Goal: Task Accomplishment & Management: Manage account settings

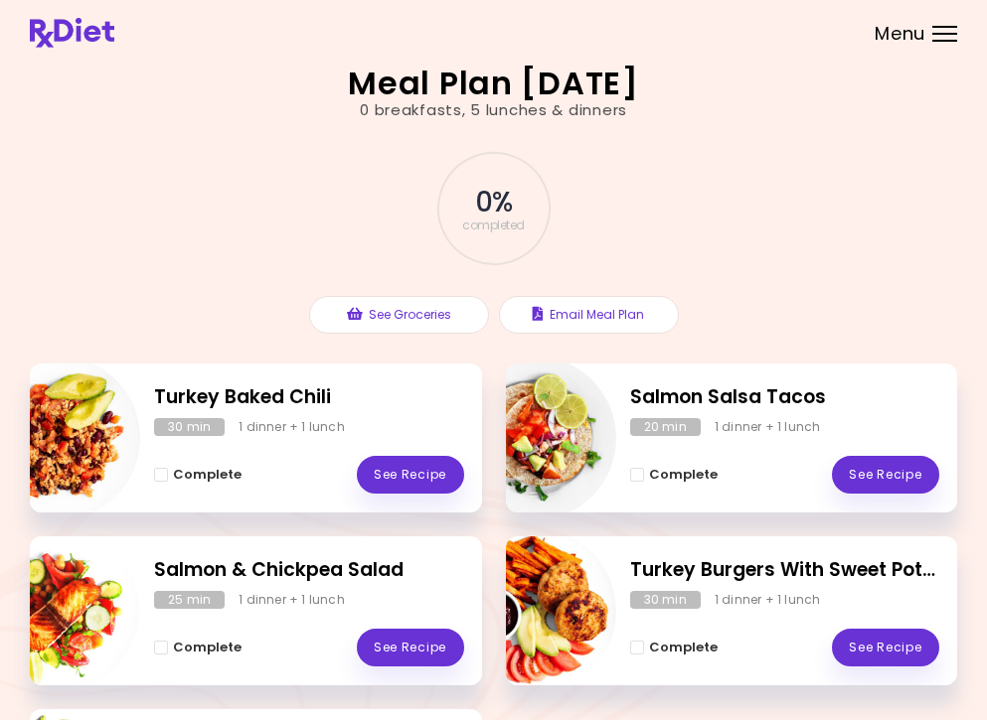
click at [942, 31] on div "Menu" at bounding box center [944, 34] width 25 height 16
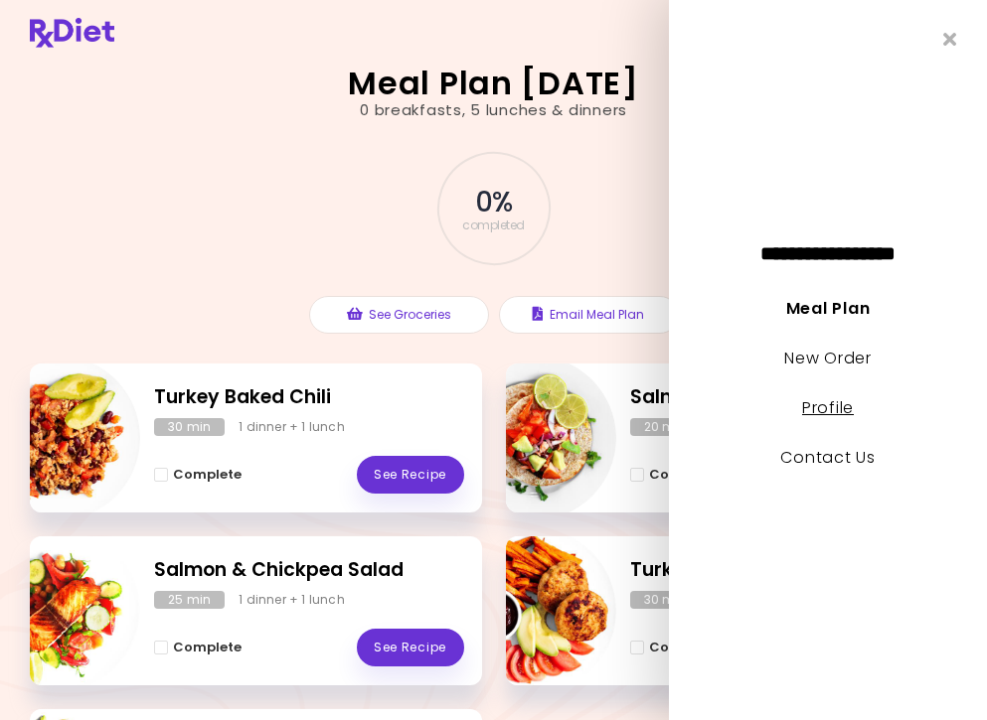
click at [833, 409] on link "Profile" at bounding box center [828, 407] width 52 height 23
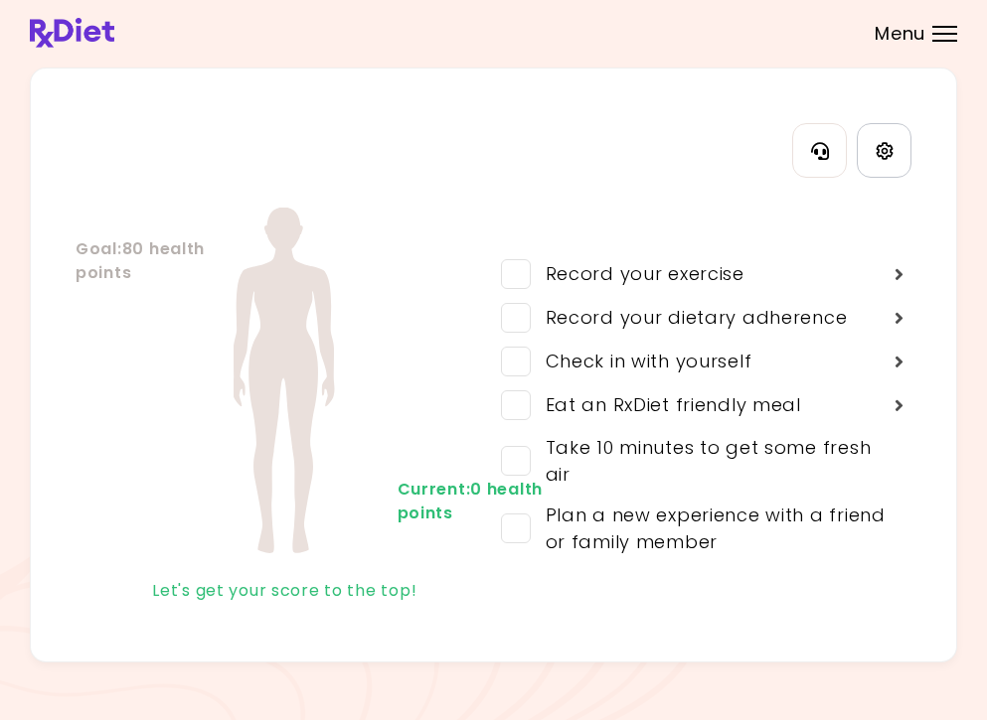
click at [894, 154] on link "Settings" at bounding box center [884, 150] width 55 height 55
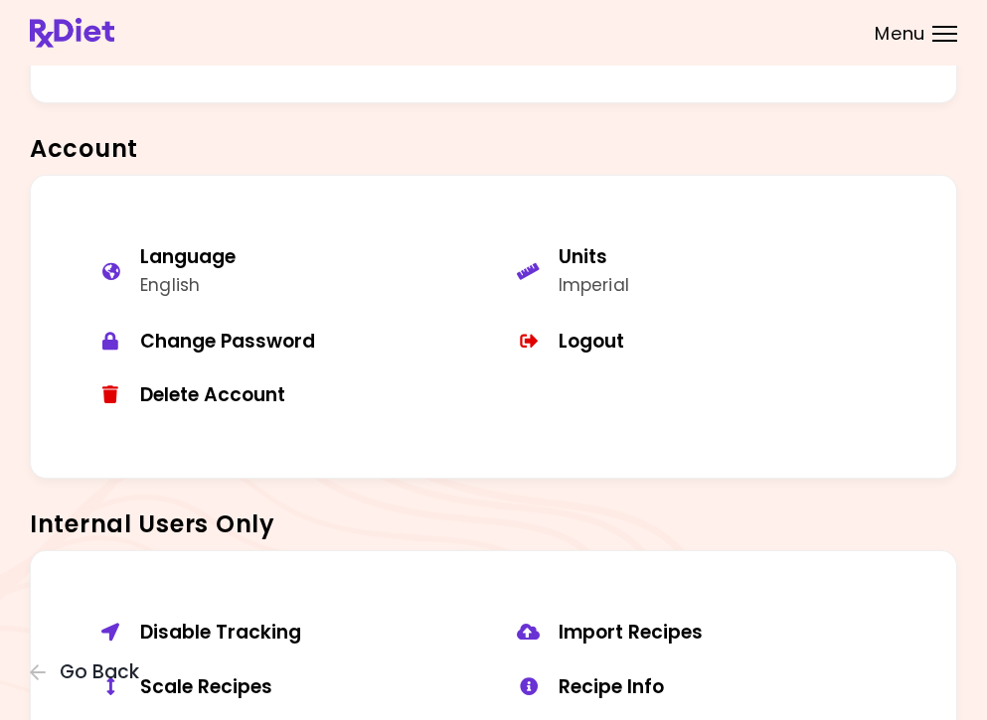
scroll to position [1067, 0]
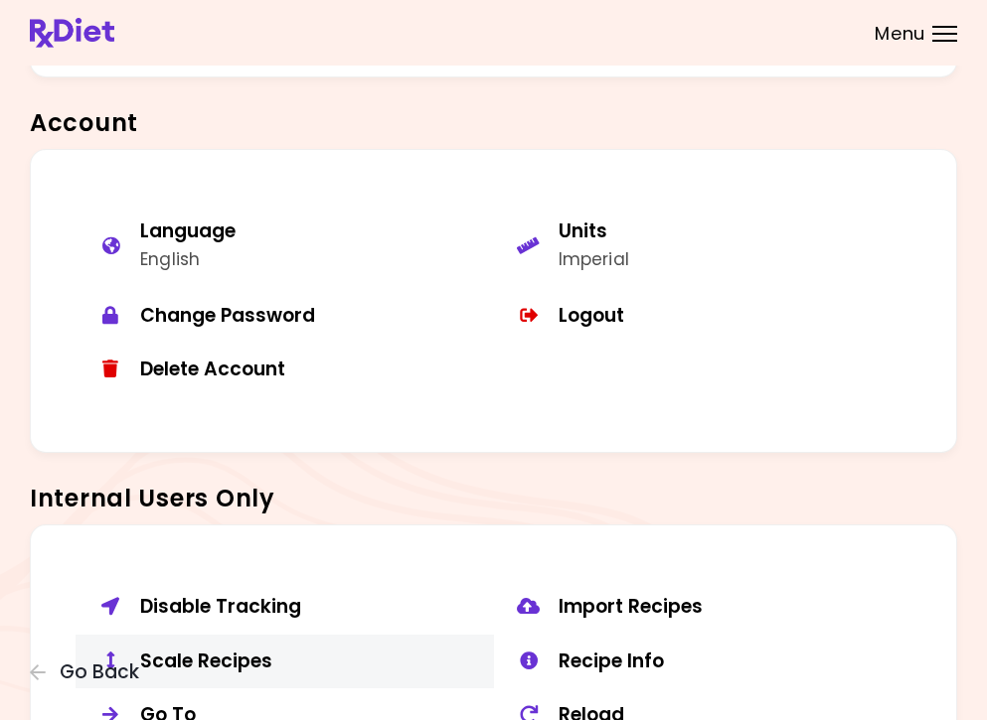
click at [223, 650] on div "Scale Recipes" at bounding box center [309, 662] width 339 height 25
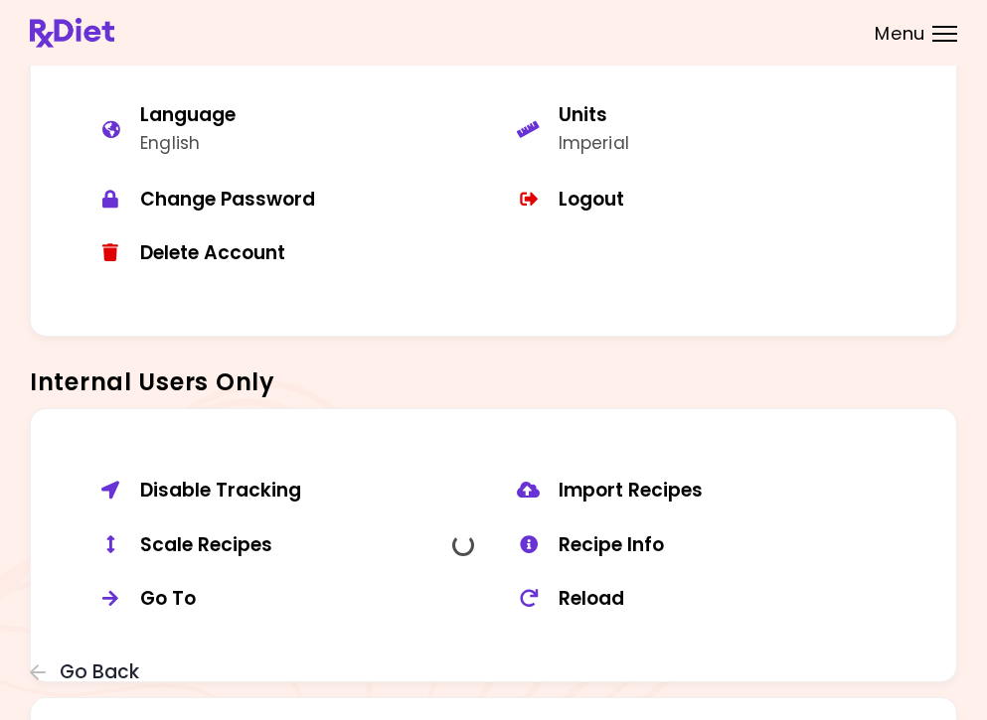
scroll to position [1183, 0]
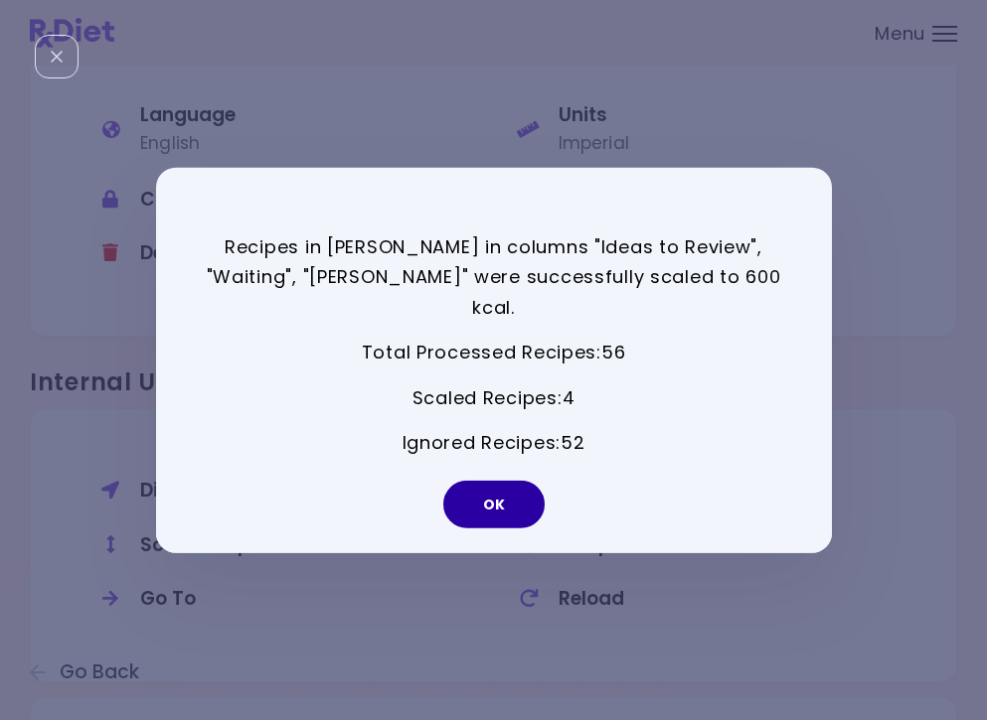
click at [505, 482] on button "OK" at bounding box center [493, 505] width 101 height 48
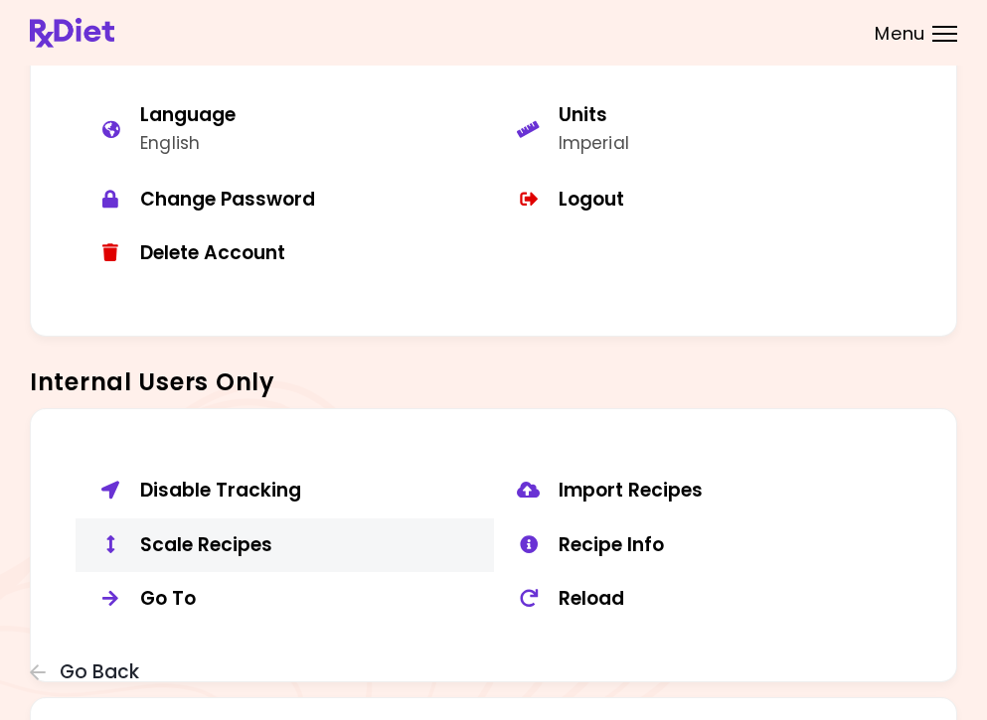
click at [242, 534] on div "Scale Recipes" at bounding box center [309, 546] width 339 height 25
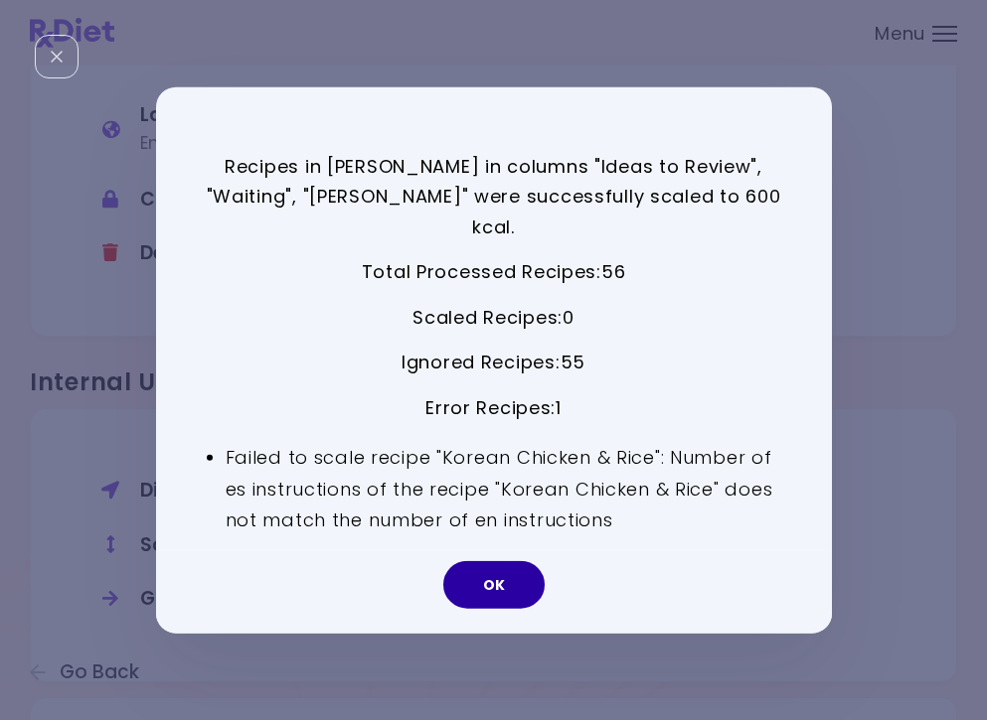
click at [526, 561] on button "OK" at bounding box center [493, 585] width 101 height 48
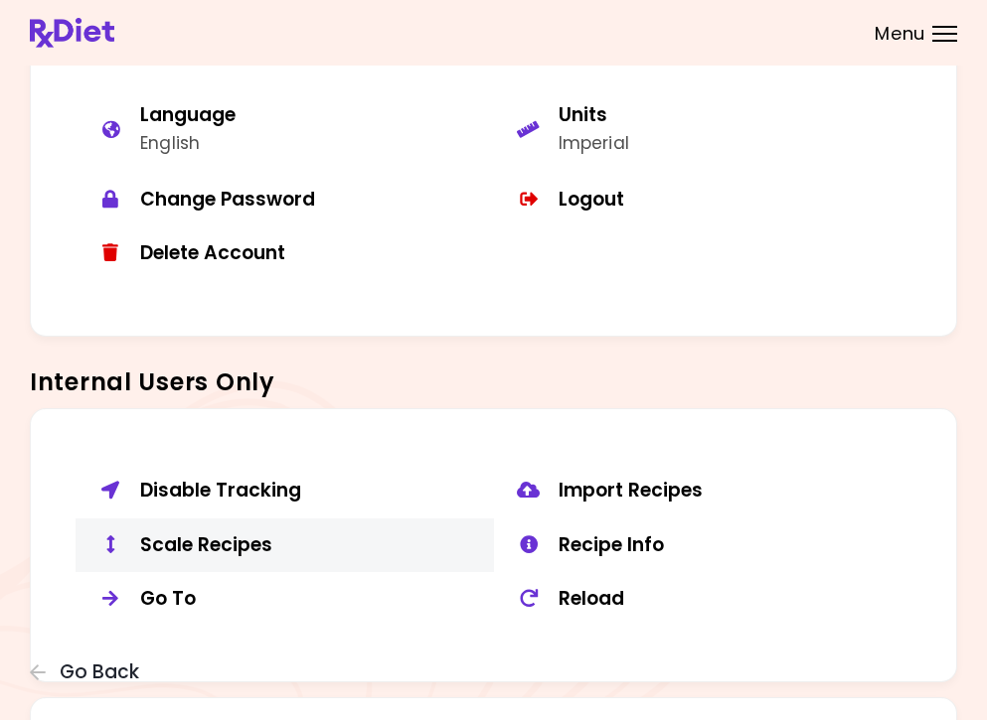
click at [237, 534] on div "Scale Recipes" at bounding box center [309, 546] width 339 height 25
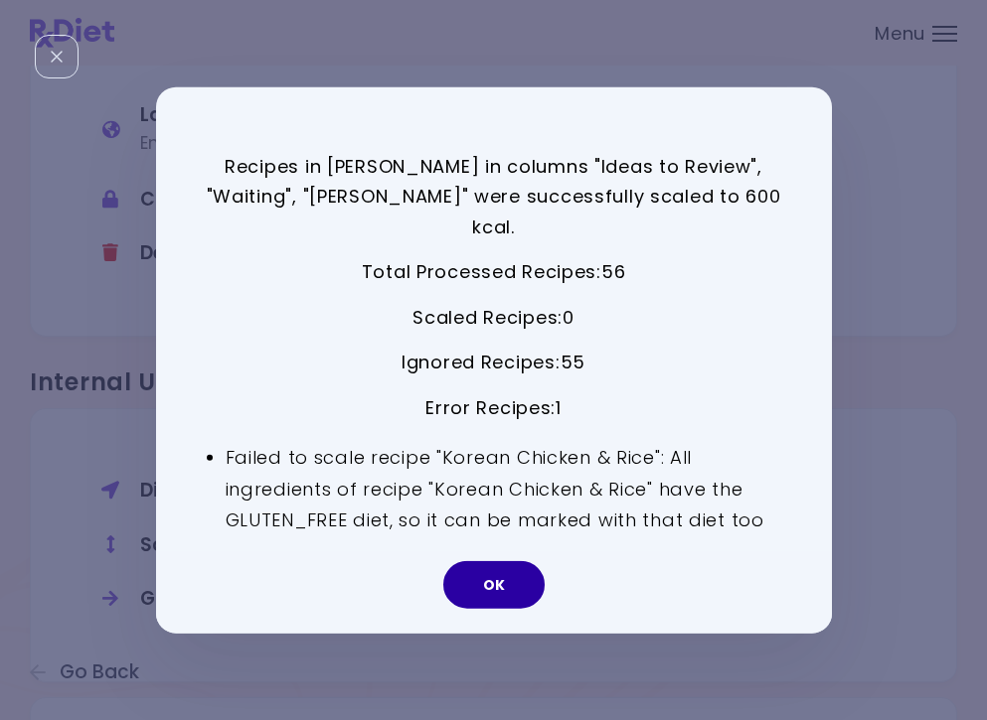
click at [495, 573] on button "OK" at bounding box center [493, 585] width 101 height 48
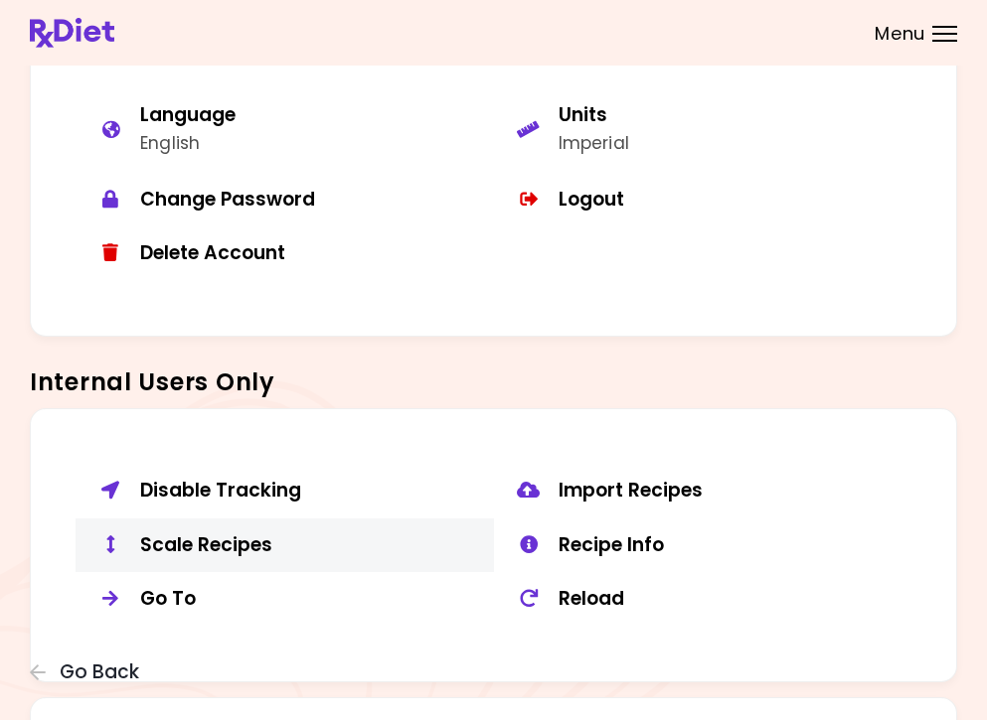
click at [257, 542] on div "Scale Recipes" at bounding box center [309, 546] width 339 height 25
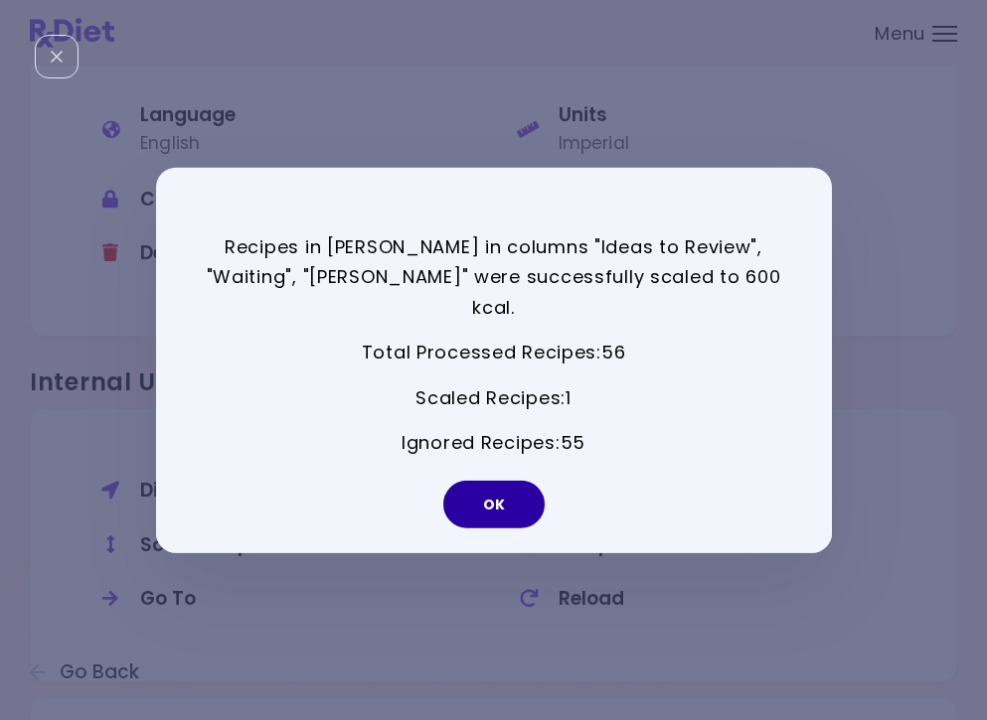
click at [500, 497] on button "OK" at bounding box center [493, 505] width 101 height 48
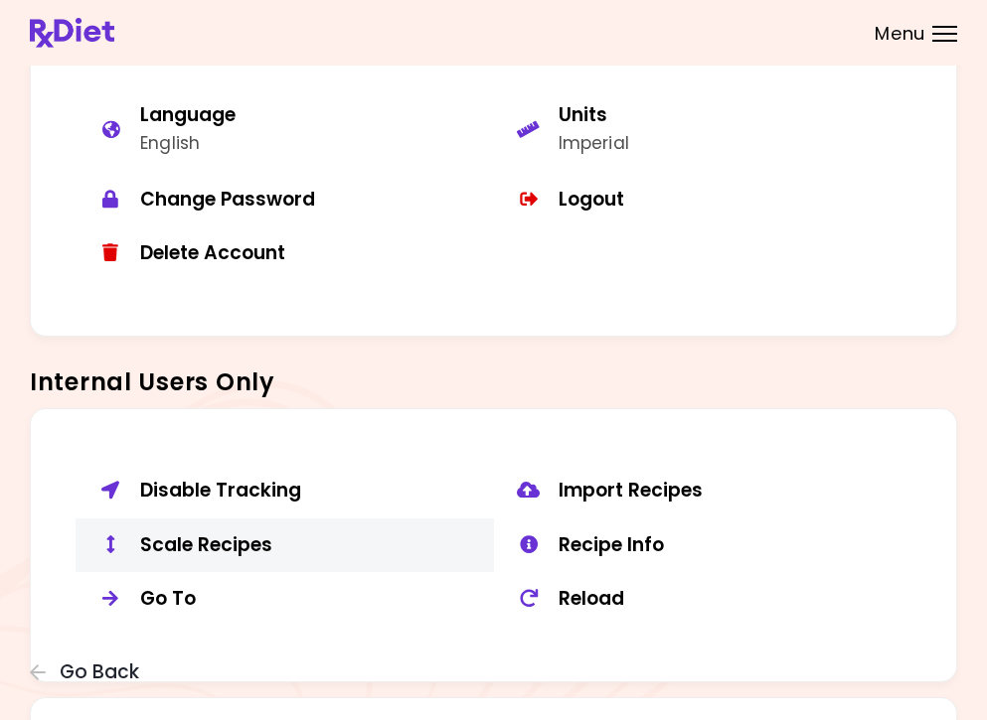
click at [226, 534] on div "Scale Recipes" at bounding box center [309, 546] width 339 height 25
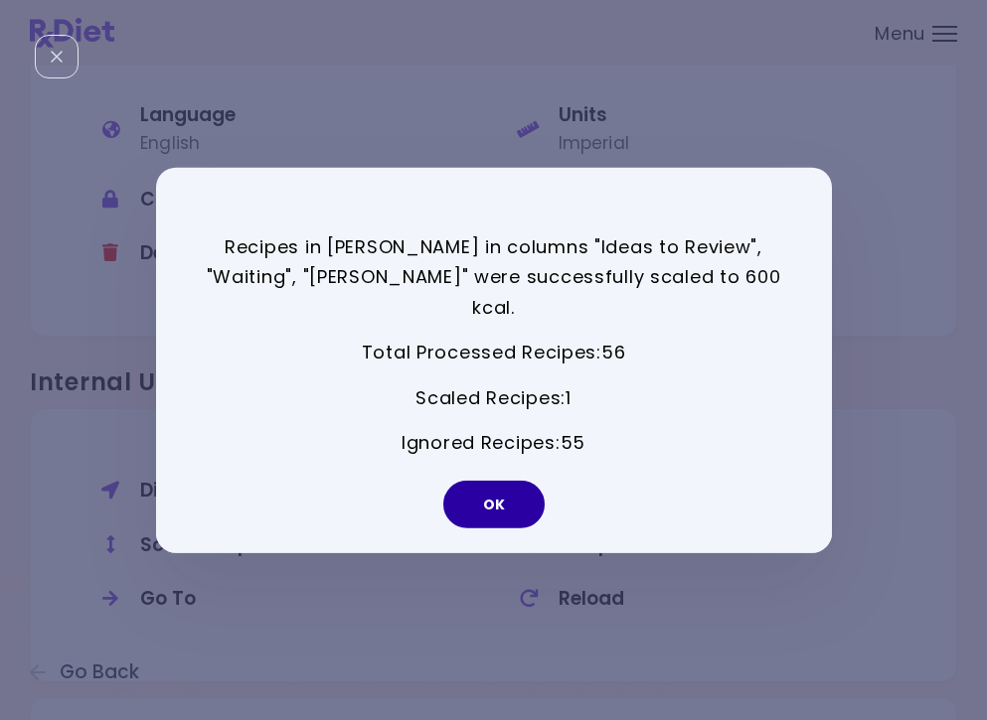
click at [543, 487] on button "OK" at bounding box center [493, 505] width 101 height 48
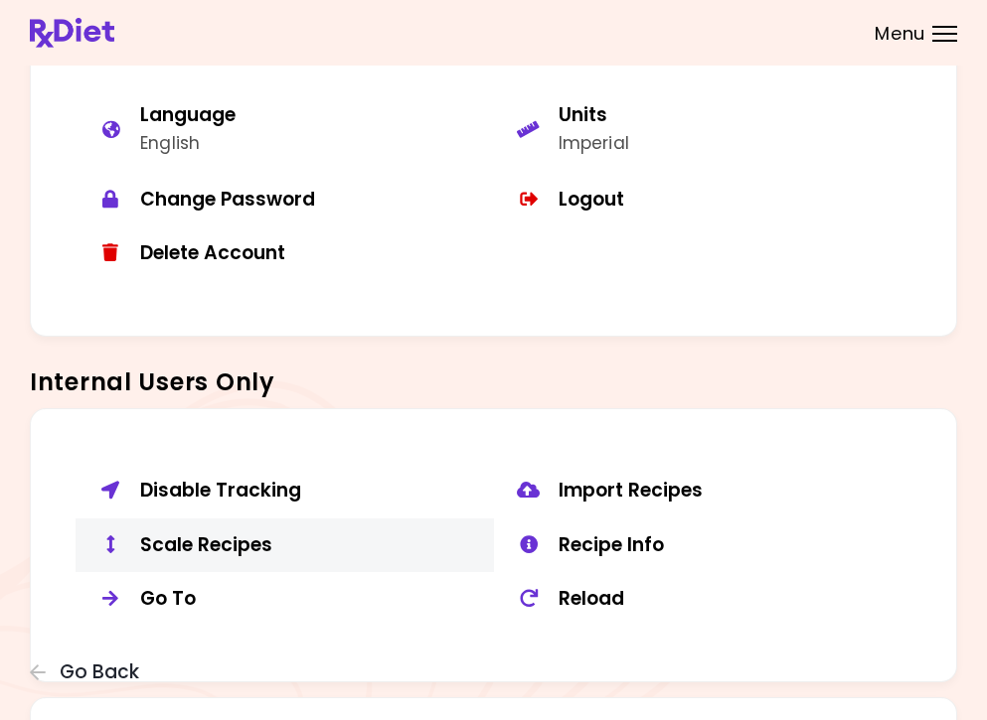
click at [232, 545] on div "Scale Recipes" at bounding box center [309, 546] width 339 height 25
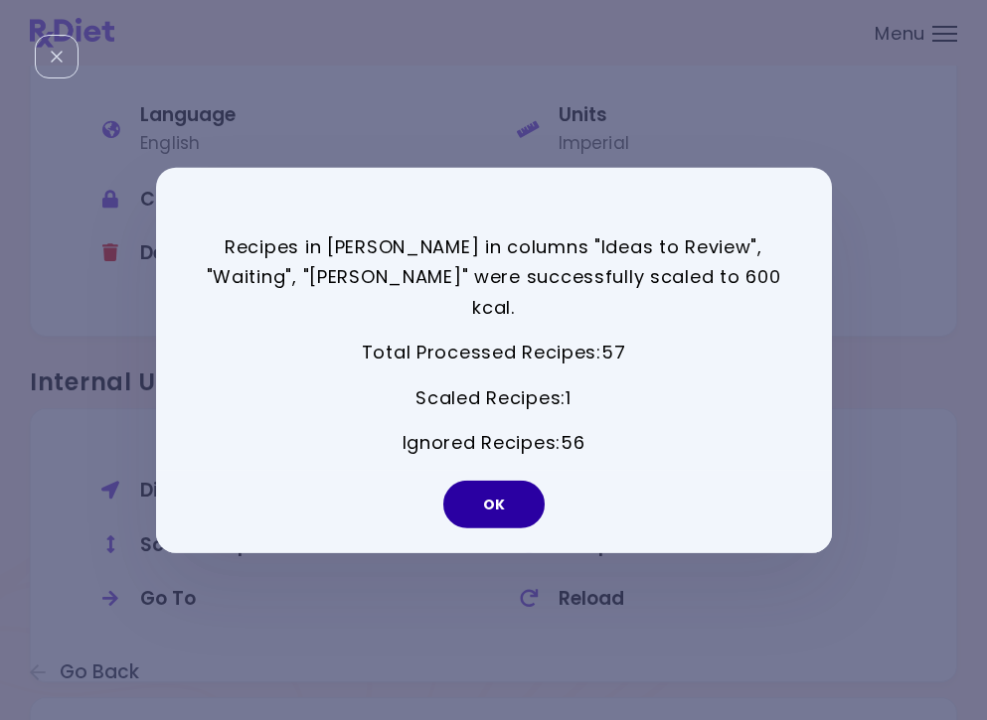
click at [495, 501] on button "OK" at bounding box center [493, 505] width 101 height 48
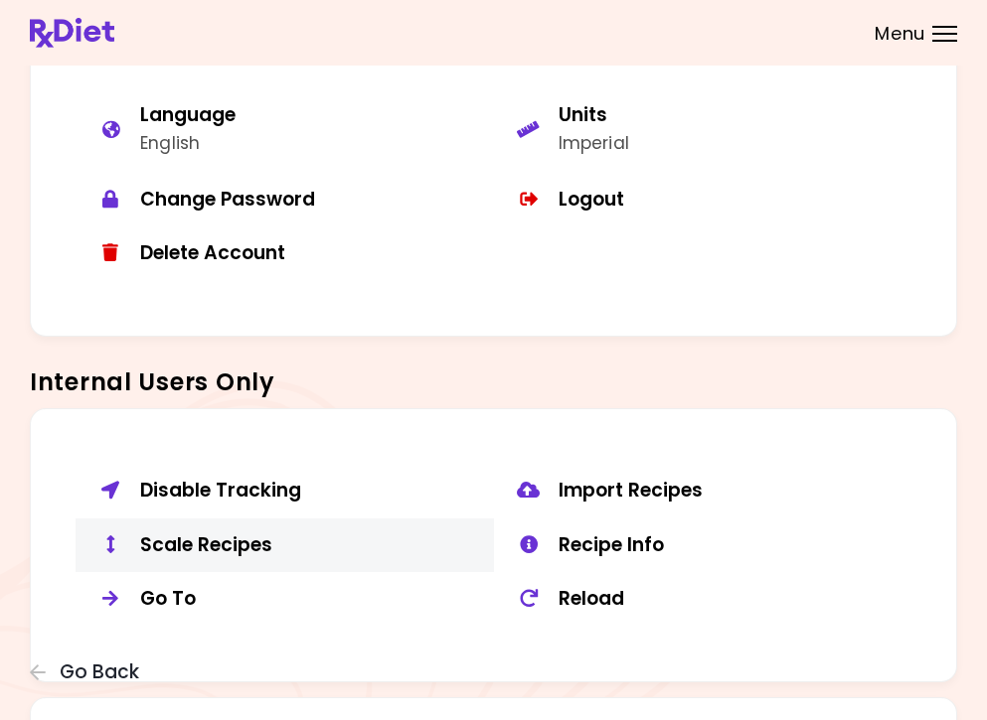
click at [249, 519] on button "Scale Recipes" at bounding box center [285, 546] width 418 height 55
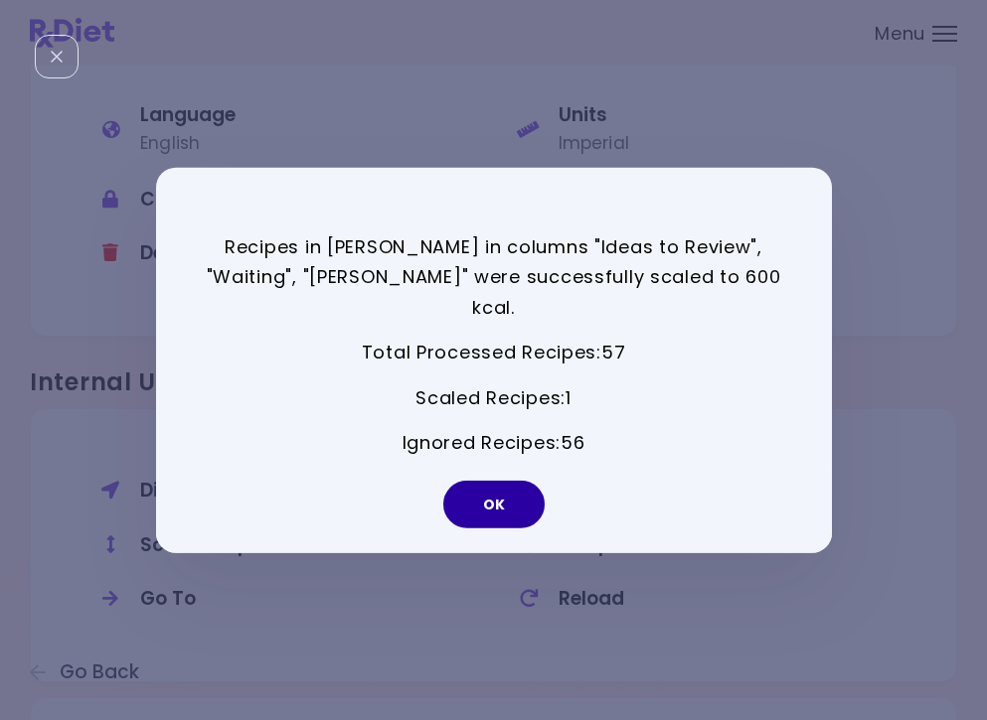
click at [504, 493] on button "OK" at bounding box center [493, 505] width 101 height 48
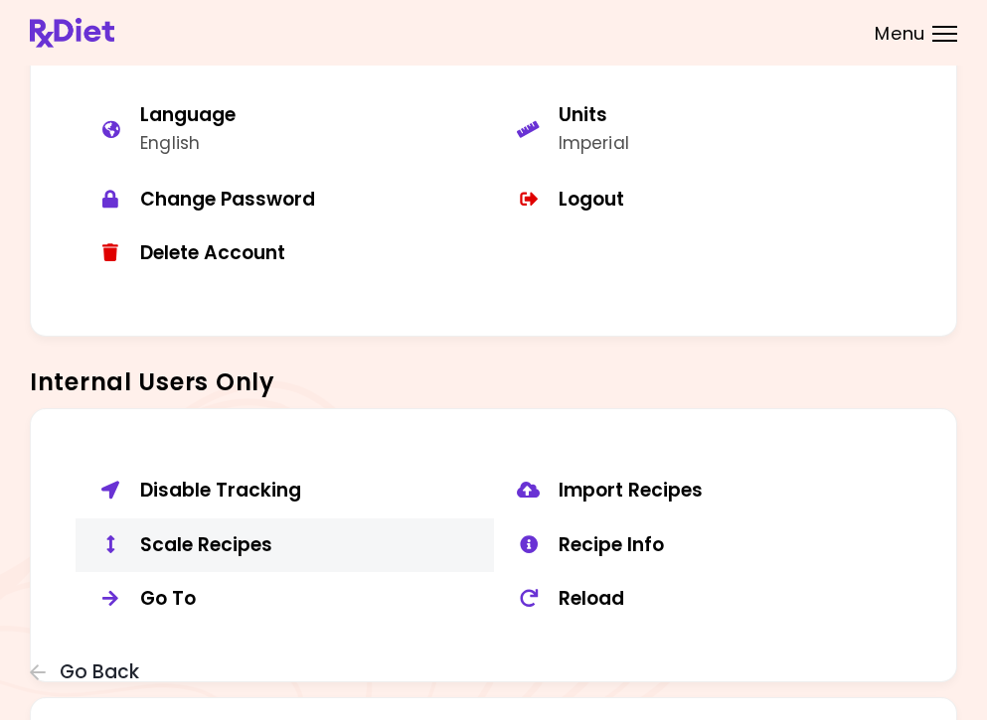
click at [230, 534] on div "Scale Recipes" at bounding box center [309, 546] width 339 height 25
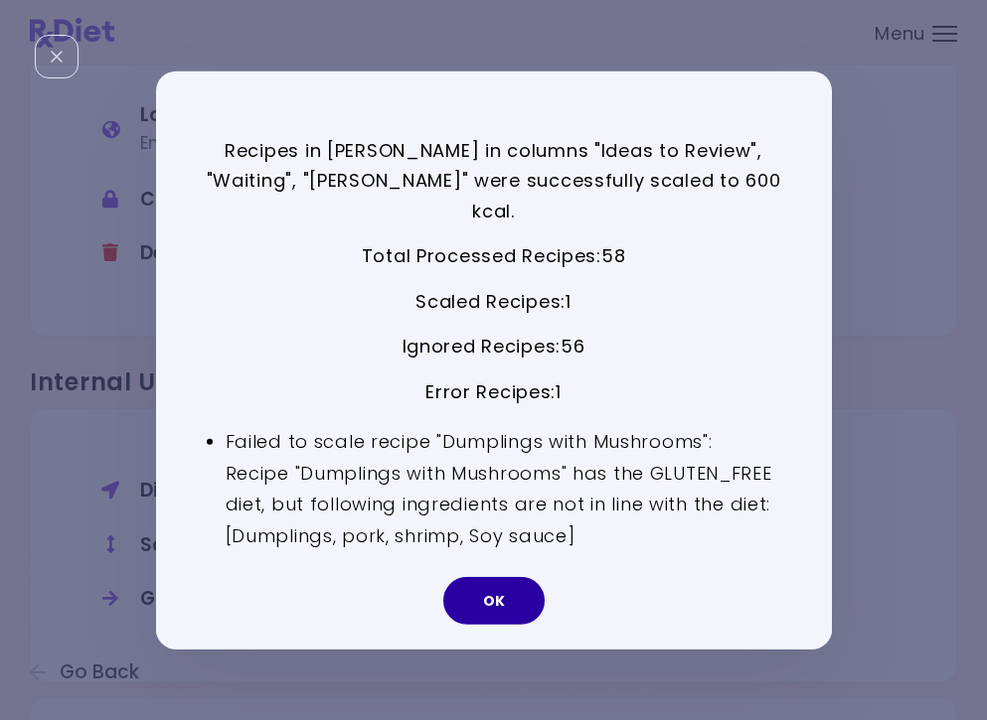
click at [489, 589] on button "OK" at bounding box center [493, 601] width 101 height 48
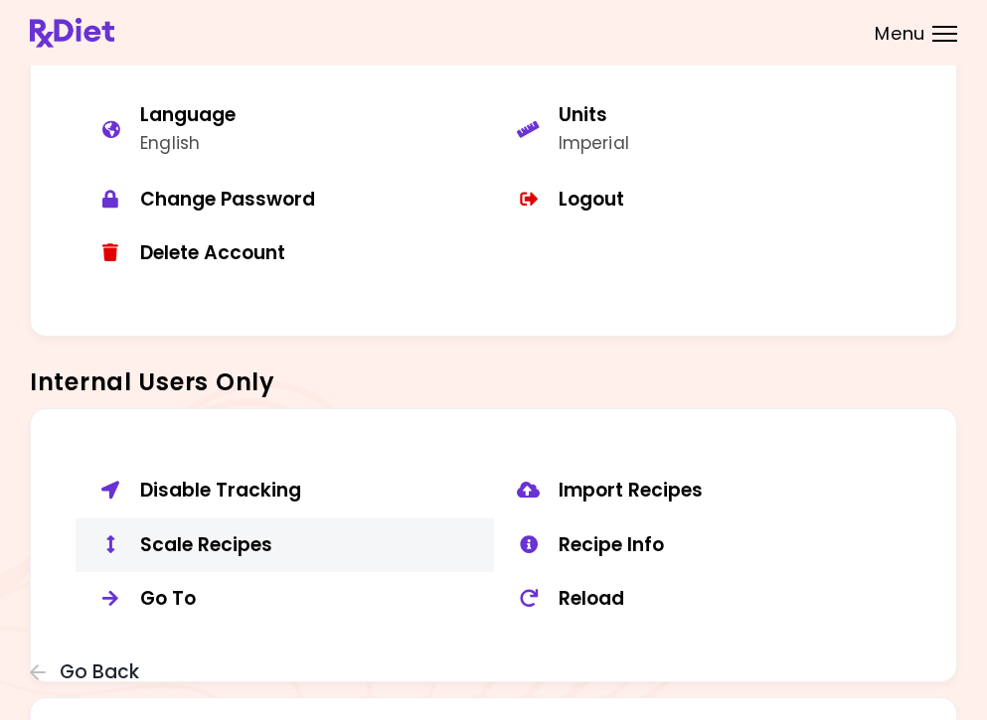
click at [257, 534] on div "Scale Recipes" at bounding box center [309, 546] width 339 height 25
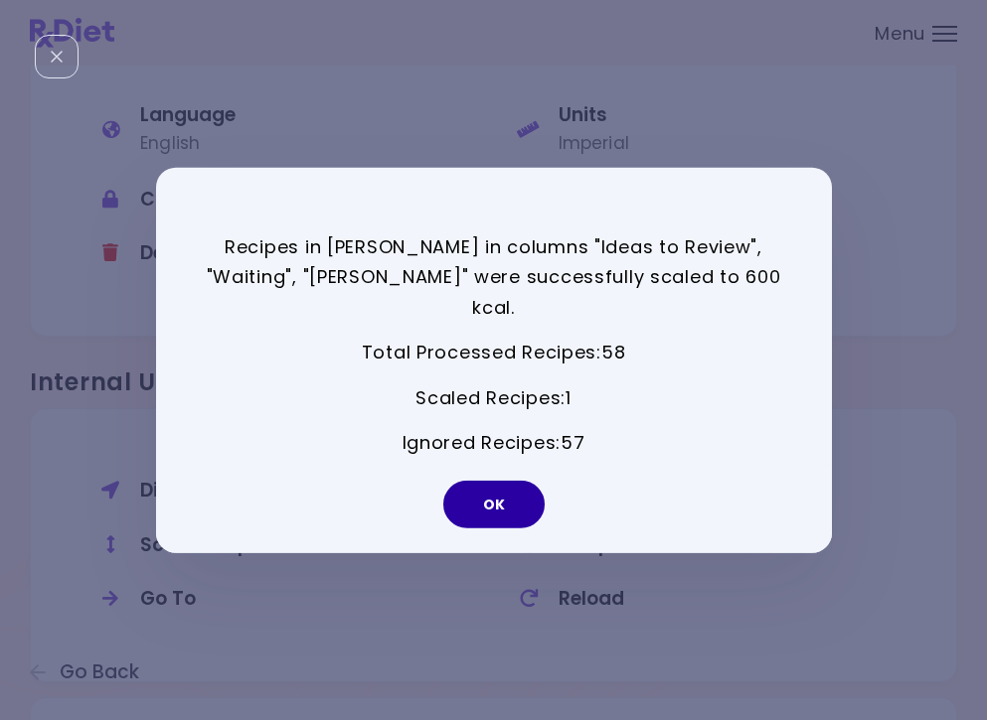
click at [508, 481] on button "OK" at bounding box center [493, 505] width 101 height 48
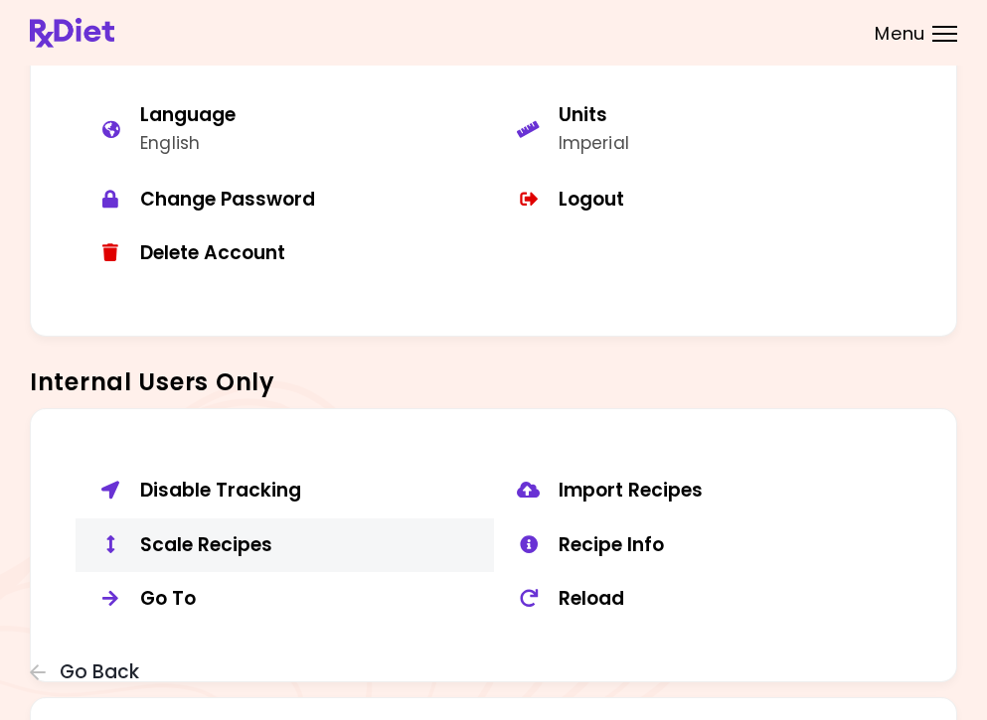
click at [241, 538] on div "Scale Recipes" at bounding box center [309, 546] width 339 height 25
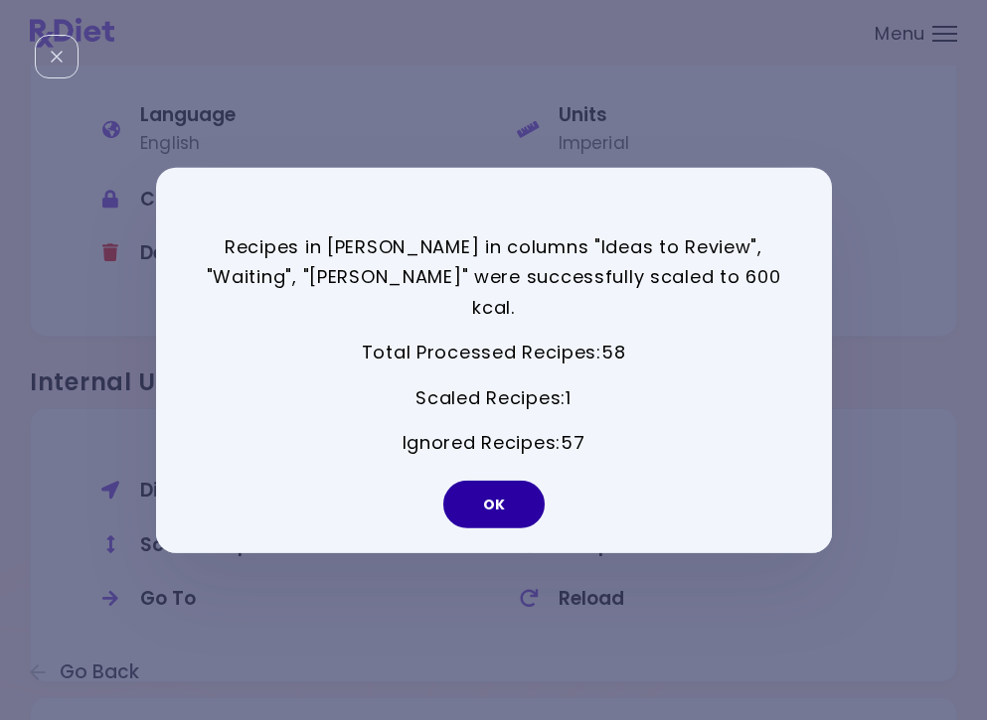
click at [486, 492] on button "OK" at bounding box center [493, 505] width 101 height 48
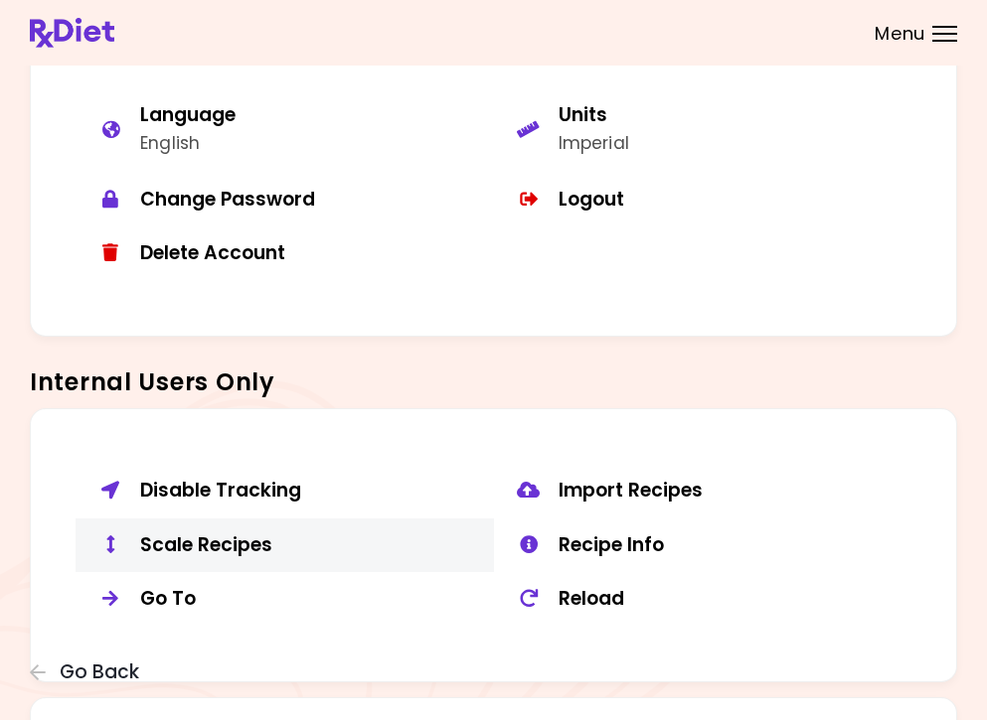
click at [243, 534] on div "Scale Recipes" at bounding box center [309, 546] width 339 height 25
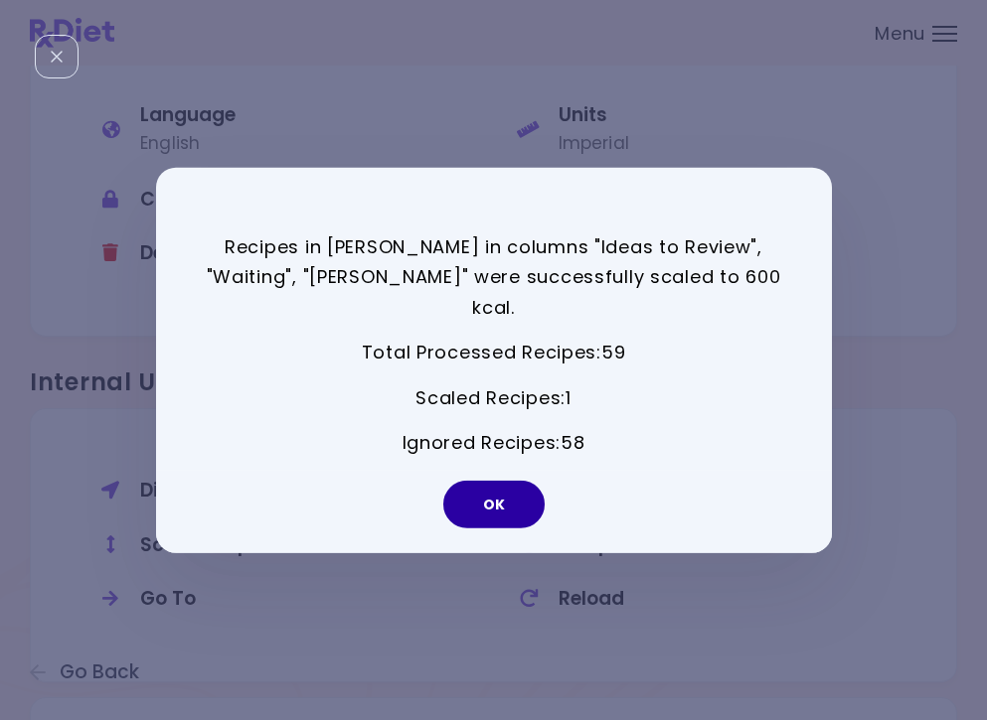
click at [492, 490] on button "OK" at bounding box center [493, 505] width 101 height 48
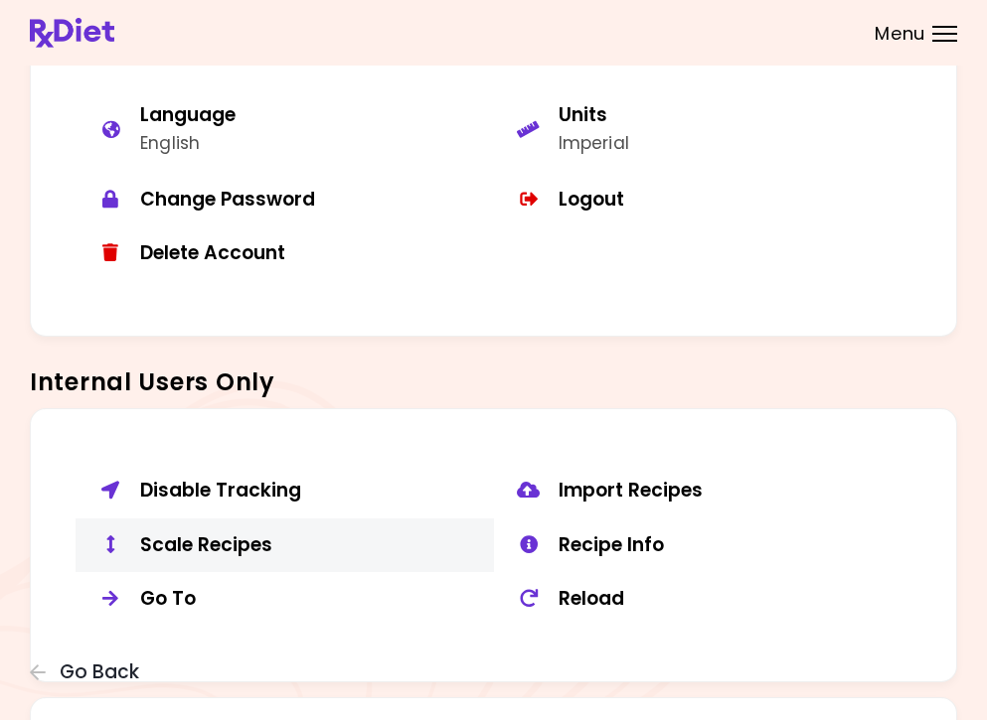
click at [236, 534] on div "Scale Recipes" at bounding box center [309, 546] width 339 height 25
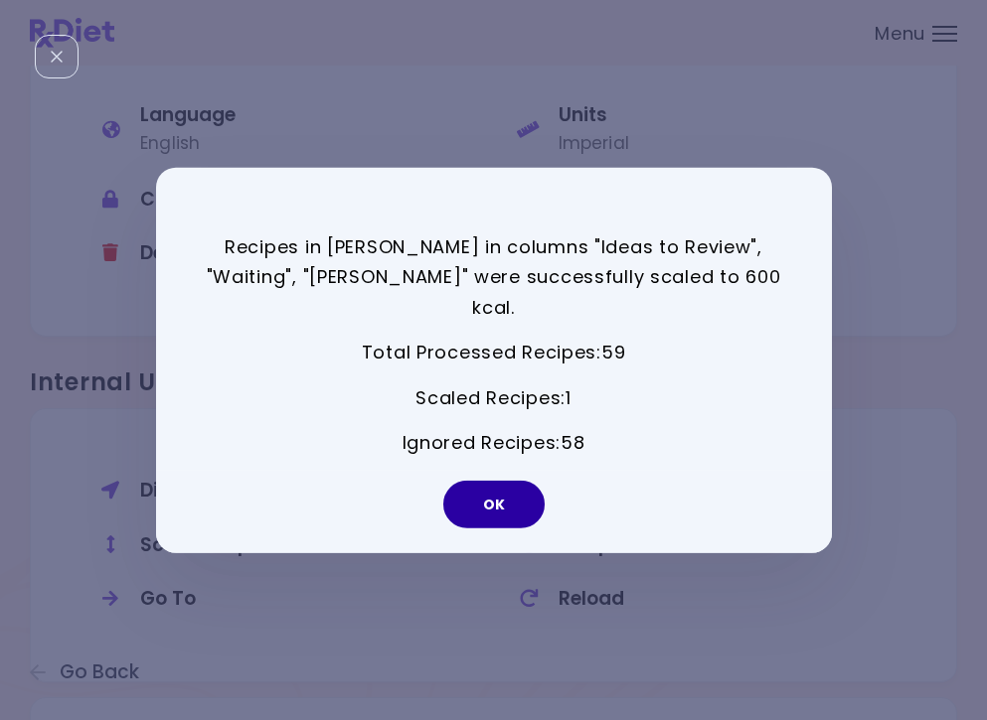
click at [498, 481] on button "OK" at bounding box center [493, 505] width 101 height 48
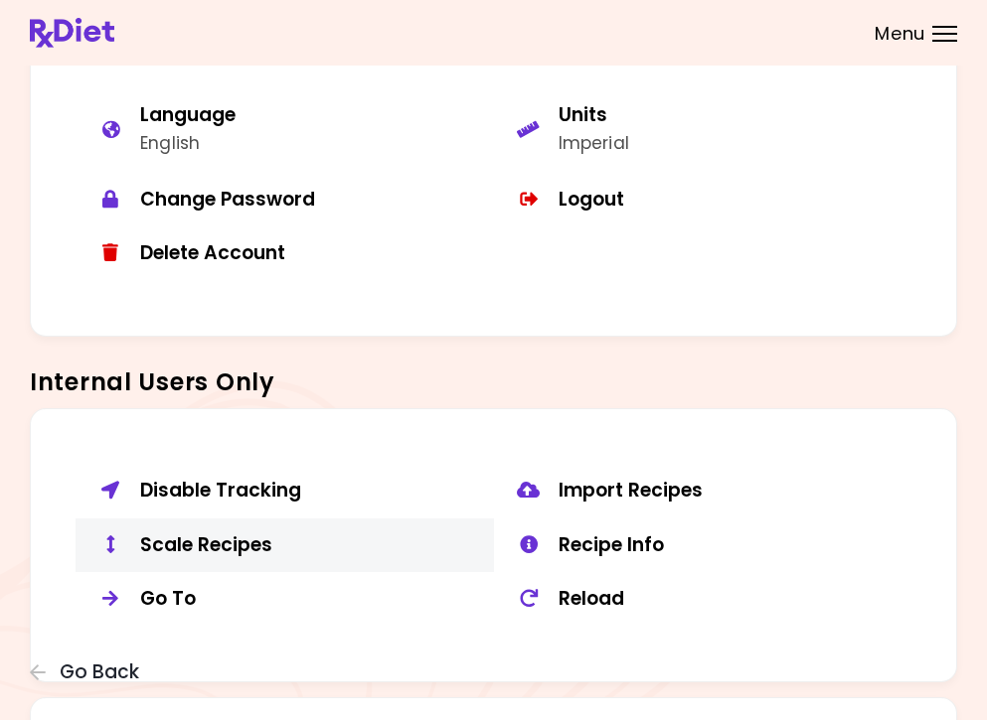
click at [233, 543] on div "Scale Recipes" at bounding box center [309, 546] width 339 height 25
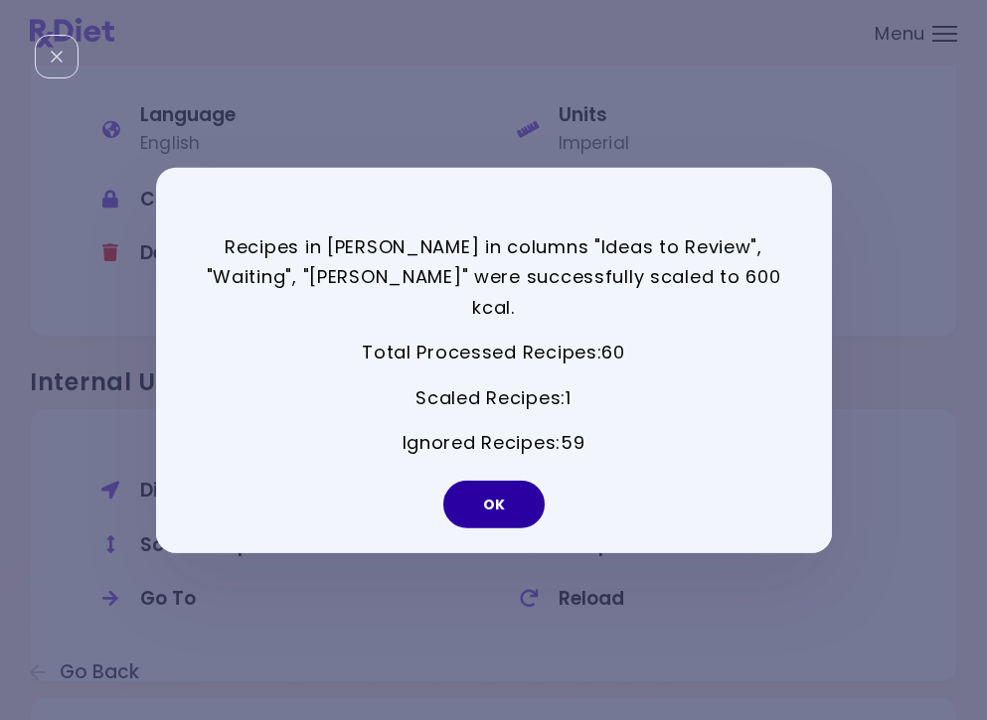
click at [520, 486] on button "OK" at bounding box center [493, 505] width 101 height 48
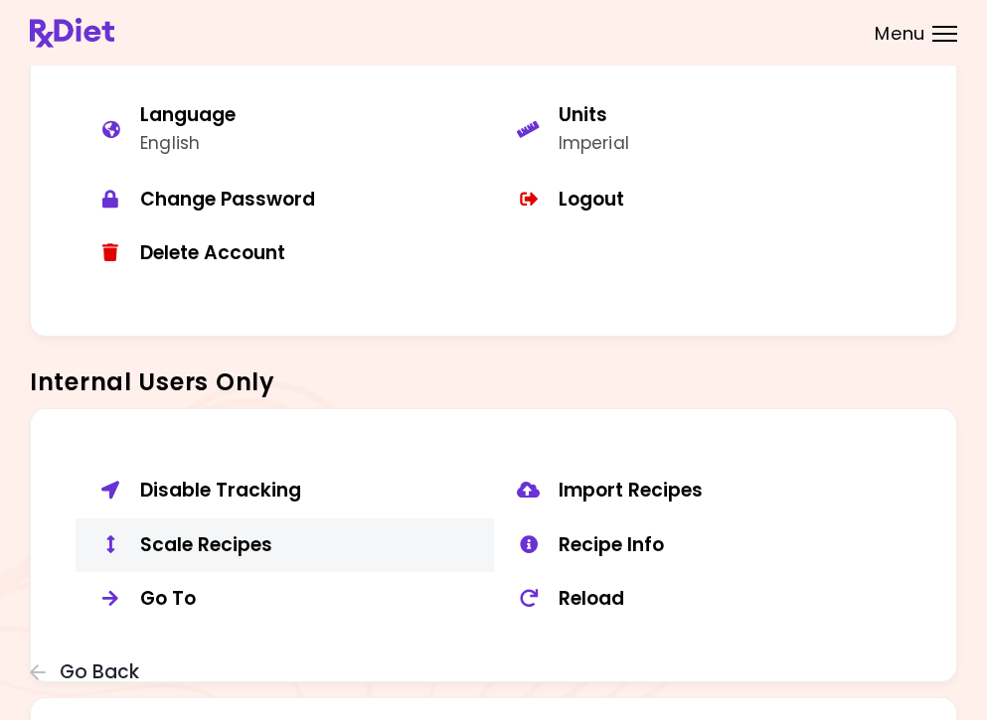
click at [242, 534] on div "Scale Recipes" at bounding box center [309, 546] width 339 height 25
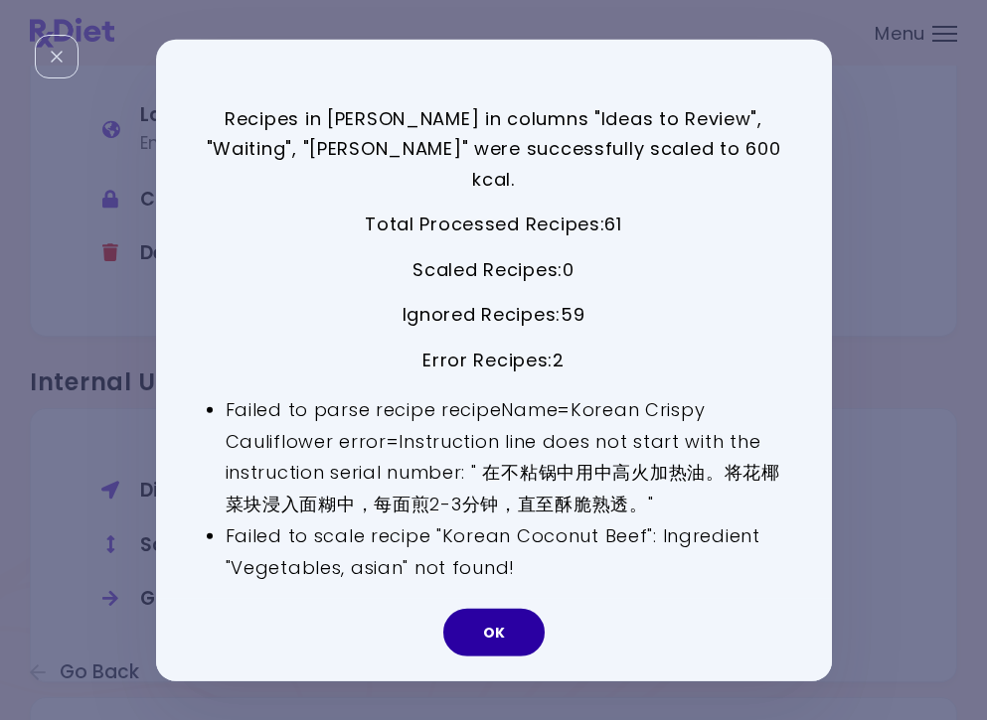
click at [489, 612] on button "OK" at bounding box center [493, 633] width 101 height 48
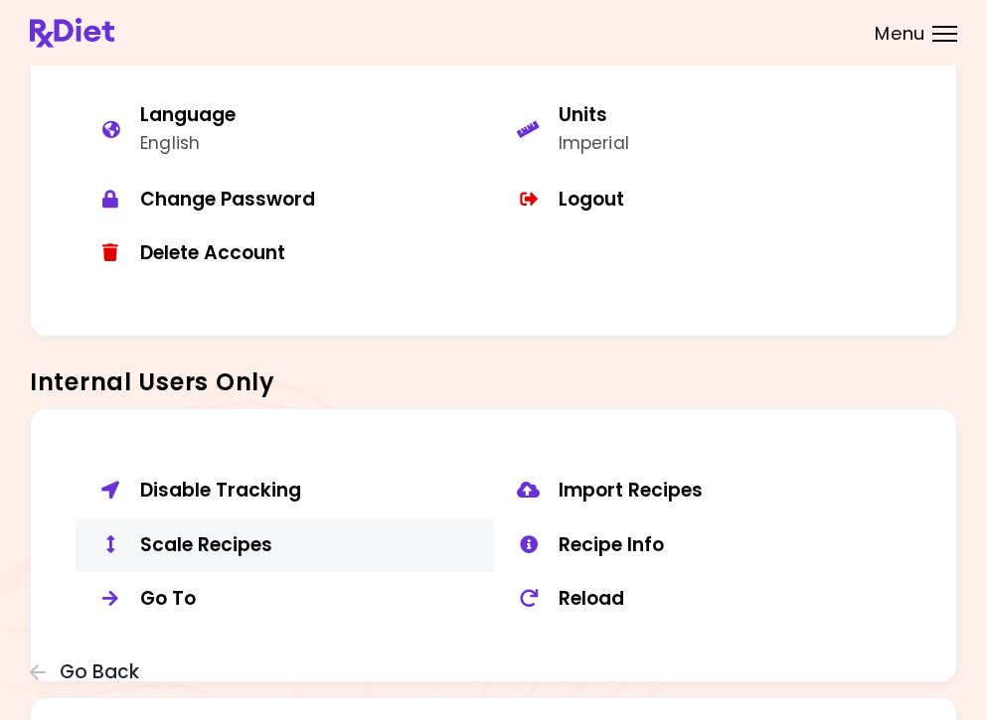
click at [227, 534] on div "Scale Recipes" at bounding box center [309, 546] width 339 height 25
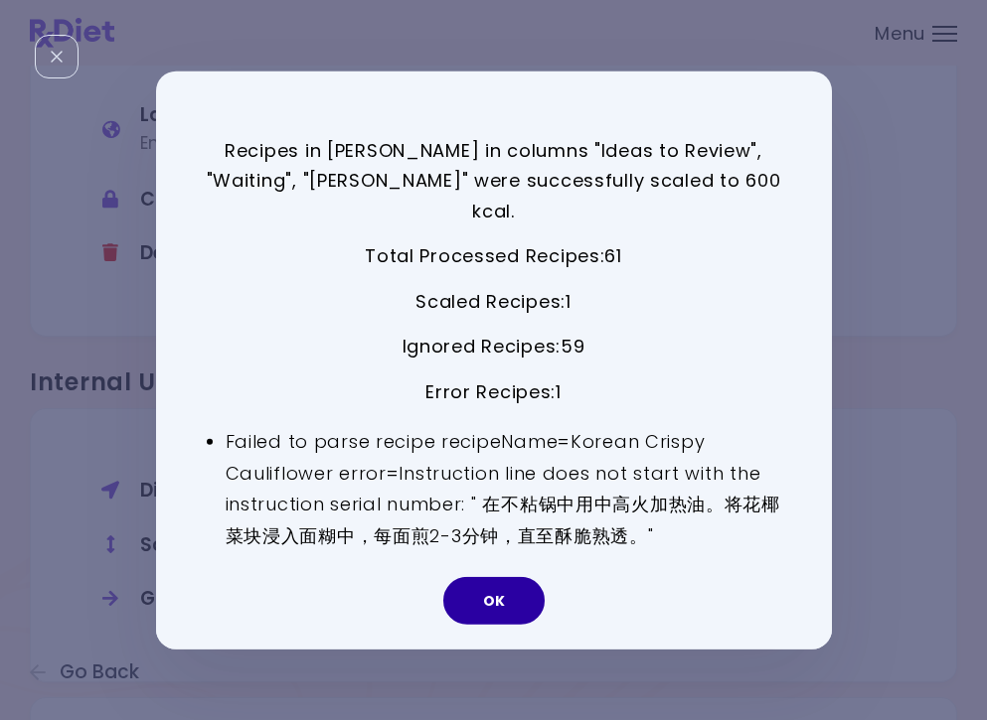
click at [484, 577] on button "OK" at bounding box center [493, 601] width 101 height 48
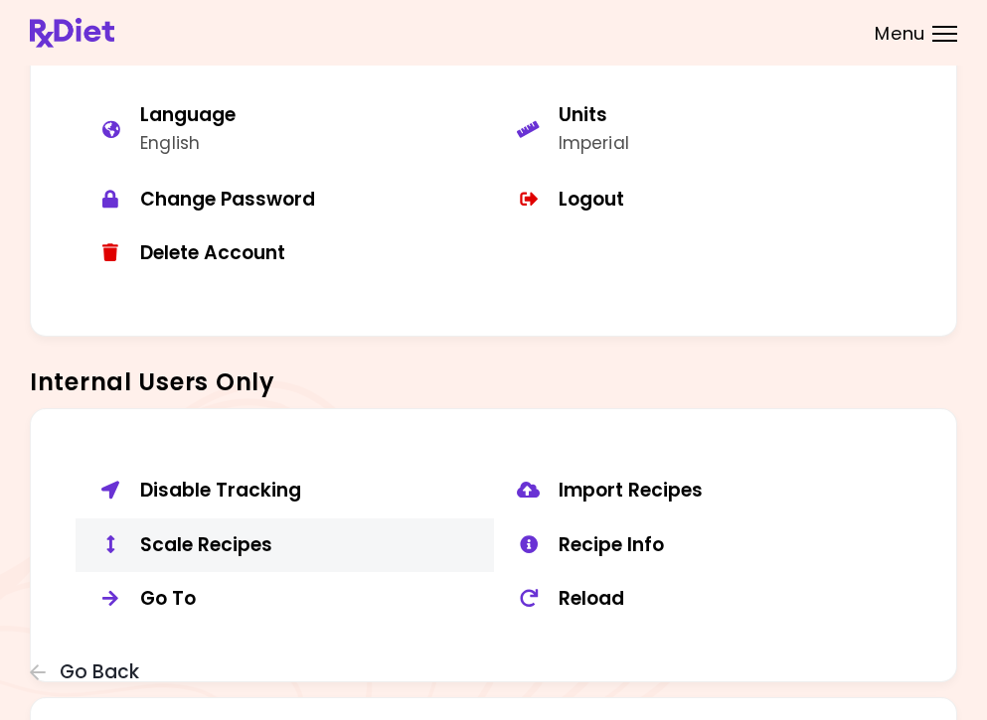
click at [196, 538] on div "Scale Recipes" at bounding box center [309, 546] width 339 height 25
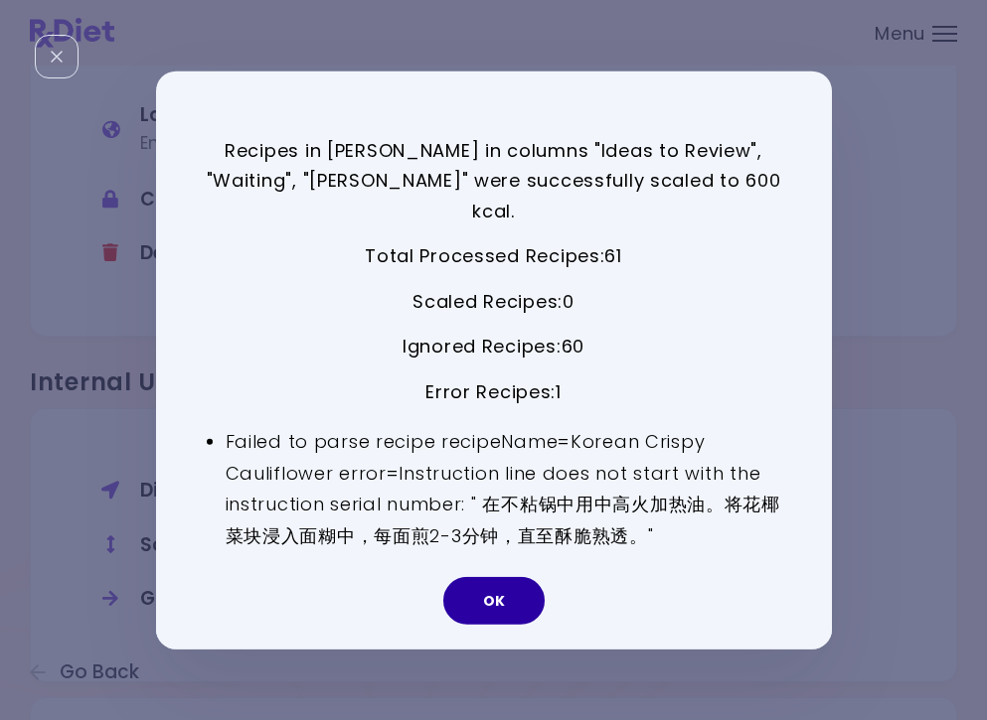
click at [504, 583] on button "OK" at bounding box center [493, 601] width 101 height 48
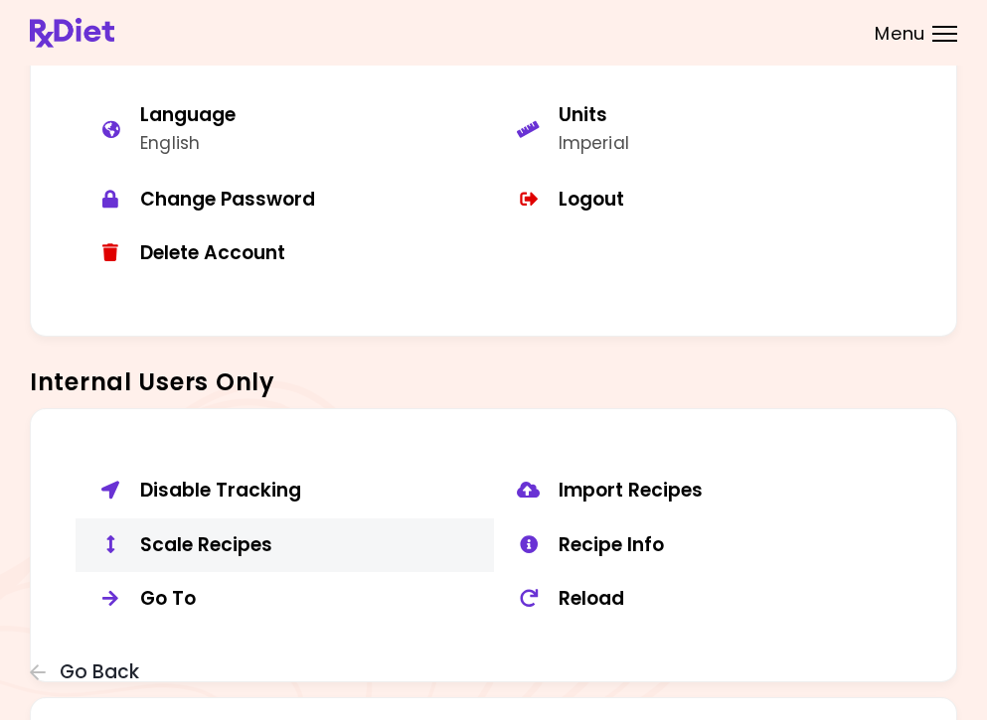
click at [210, 541] on div "Scale Recipes" at bounding box center [309, 546] width 339 height 25
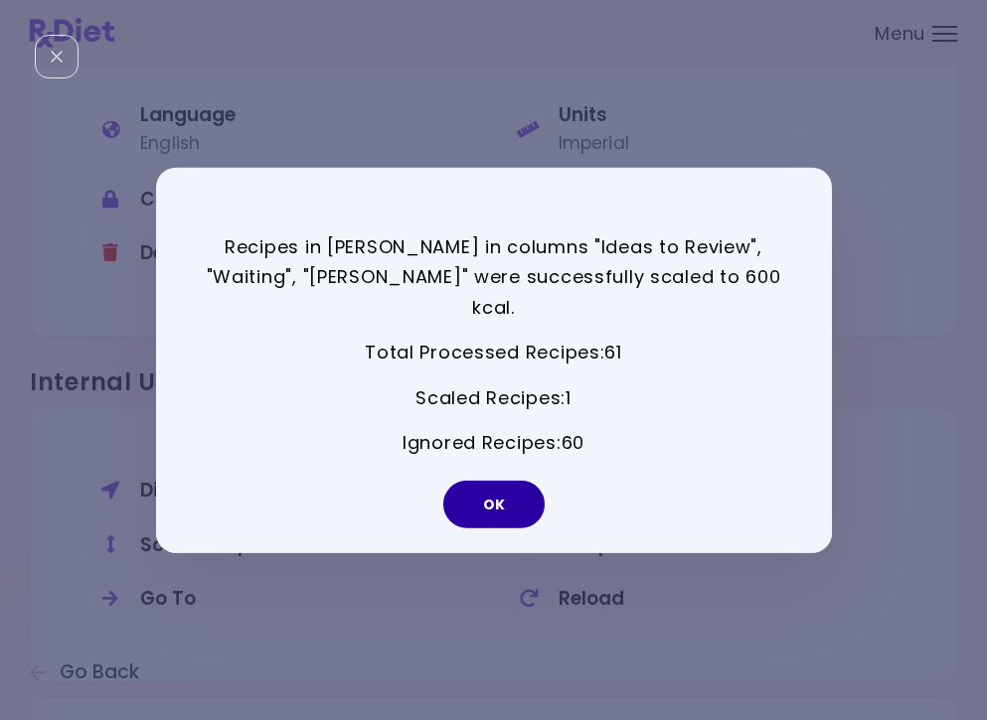
click at [487, 501] on button "OK" at bounding box center [493, 505] width 101 height 48
